Goal: Task Accomplishment & Management: Use online tool/utility

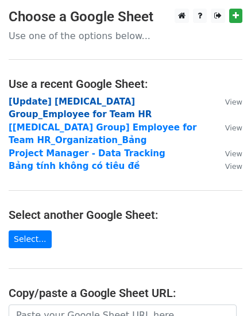
click at [28, 106] on strong "[Update] BSS Group_Employee for Team HR" at bounding box center [80, 109] width 143 height 24
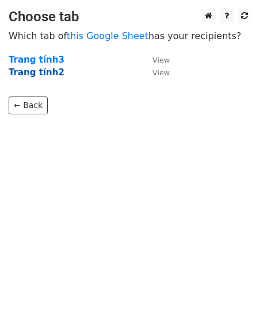
click at [47, 76] on strong "Trang tính2" at bounding box center [37, 72] width 56 height 10
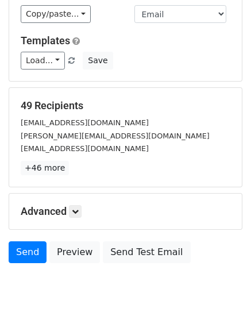
scroll to position [131, 0]
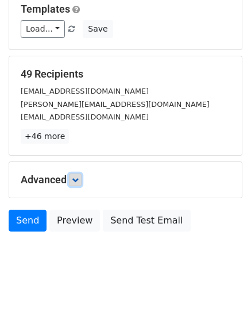
click at [79, 177] on icon at bounding box center [75, 180] width 7 height 7
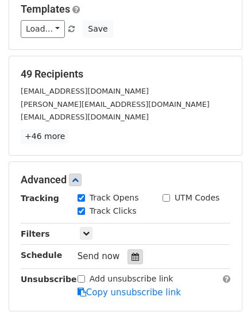
click at [132, 253] on icon at bounding box center [135, 257] width 7 height 8
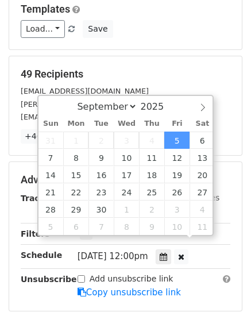
scroll to position [1, 0]
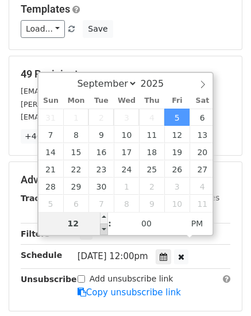
type input "[DATE] 11:00"
type input "11"
click at [102, 232] on span at bounding box center [104, 230] width 8 height 12
type input "[DATE] 10:00"
type input "10"
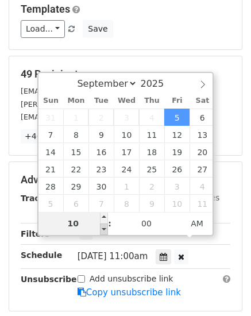
click at [102, 232] on span at bounding box center [104, 230] width 8 height 12
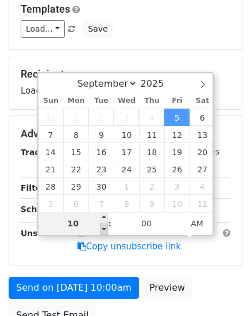
type input "[DATE] 09:00"
type input "09"
click at [102, 232] on span at bounding box center [104, 230] width 8 height 12
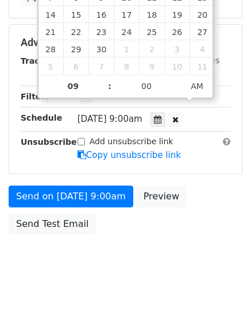
scroll to position [271, 0]
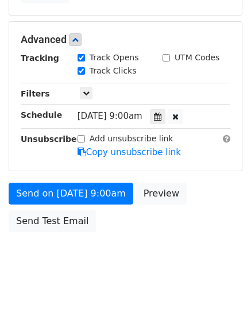
click at [181, 252] on body "New Campaign Daily emails left: 50 Google Sheet: [Update] [MEDICAL_DATA] Group_…" at bounding box center [125, 11] width 251 height 546
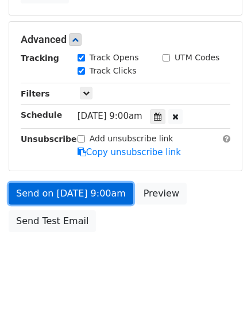
click at [52, 183] on link "Send on [DATE] 9:00am" at bounding box center [71, 194] width 125 height 22
